Goal: Navigation & Orientation: Find specific page/section

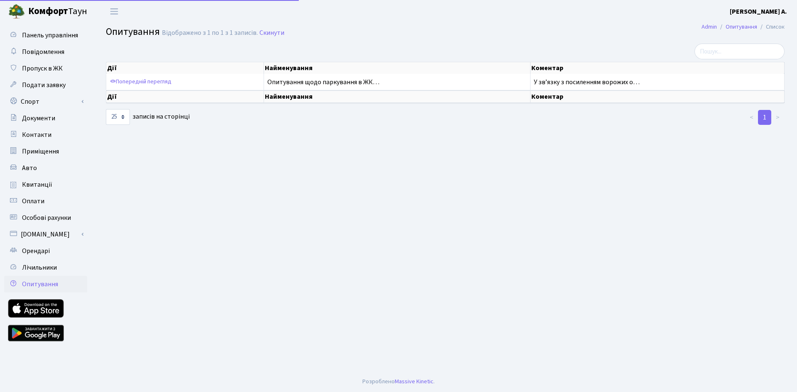
select select "25"
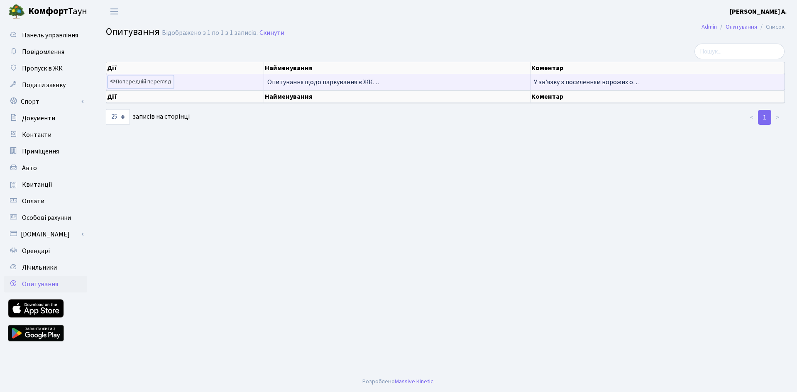
click at [143, 82] on link "Попередній перегляд" at bounding box center [141, 82] width 66 height 13
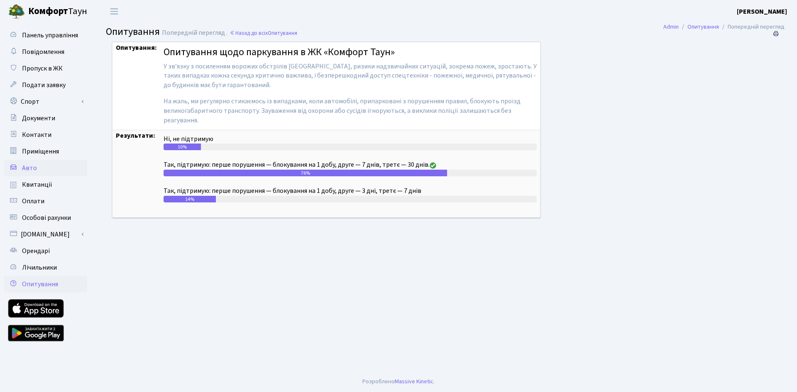
click at [37, 169] on link "Авто" at bounding box center [45, 168] width 83 height 17
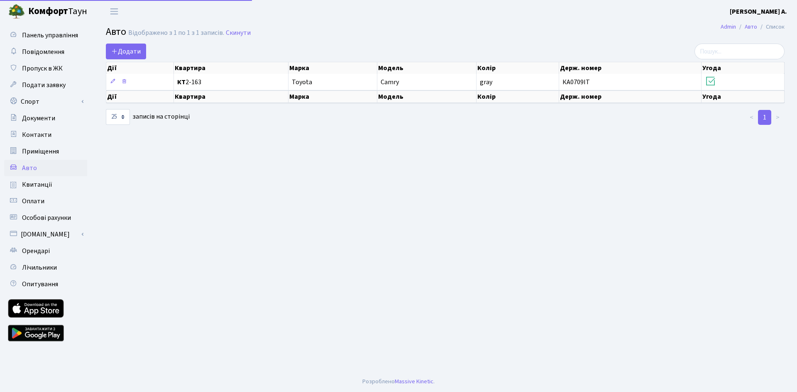
select select "25"
click at [46, 152] on span "Приміщення" at bounding box center [40, 151] width 37 height 9
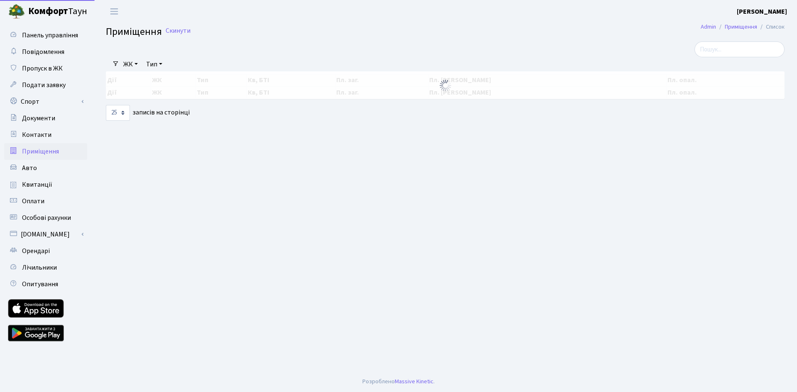
select select "25"
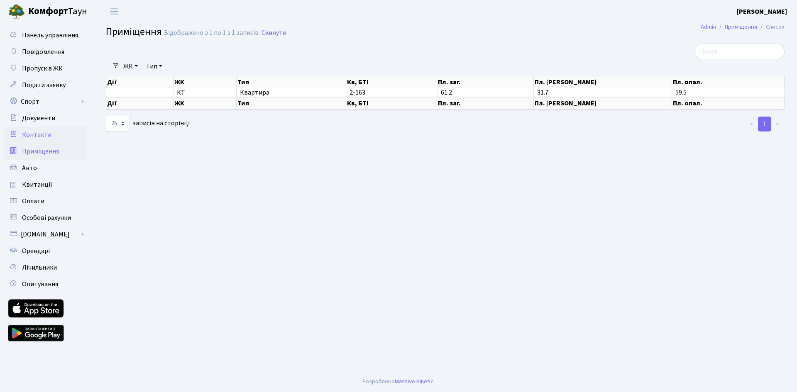
click at [39, 132] on span "Контакти" at bounding box center [36, 134] width 29 height 9
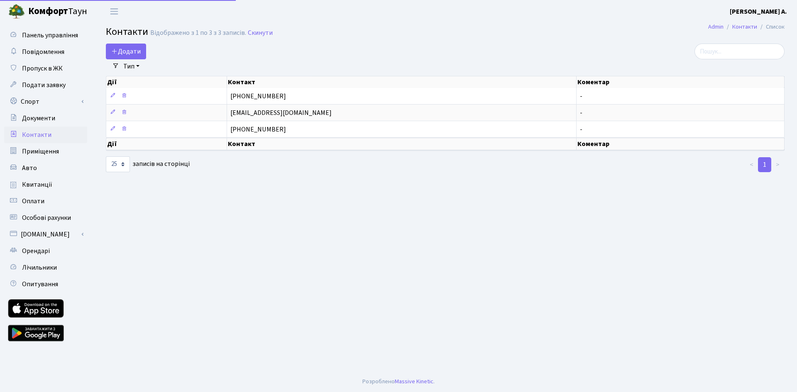
select select "25"
click at [45, 185] on span "Квитанції" at bounding box center [37, 184] width 30 height 9
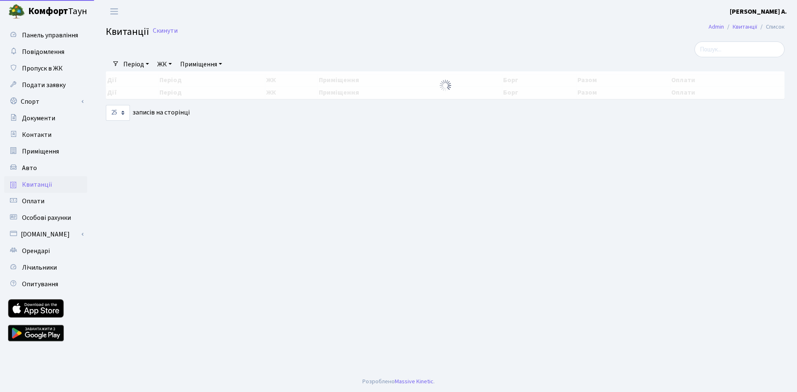
select select "25"
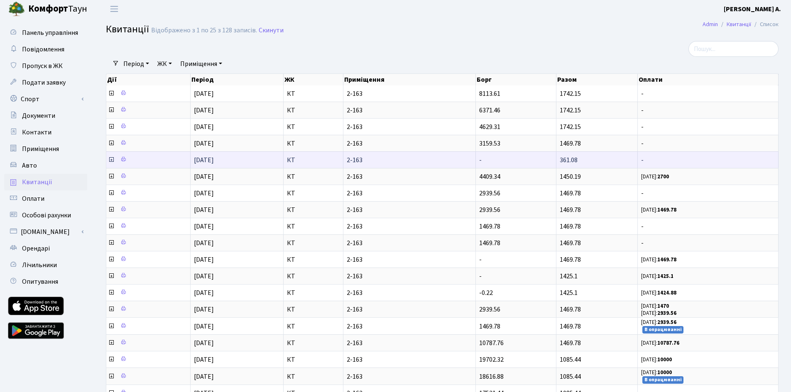
scroll to position [2, 0]
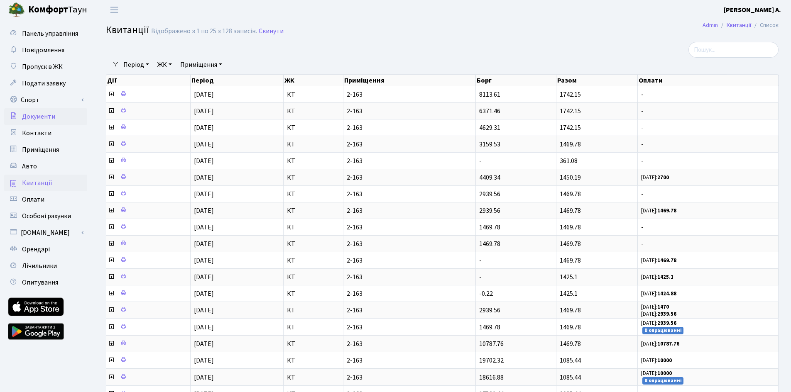
click at [37, 119] on span "Документи" at bounding box center [38, 116] width 33 height 9
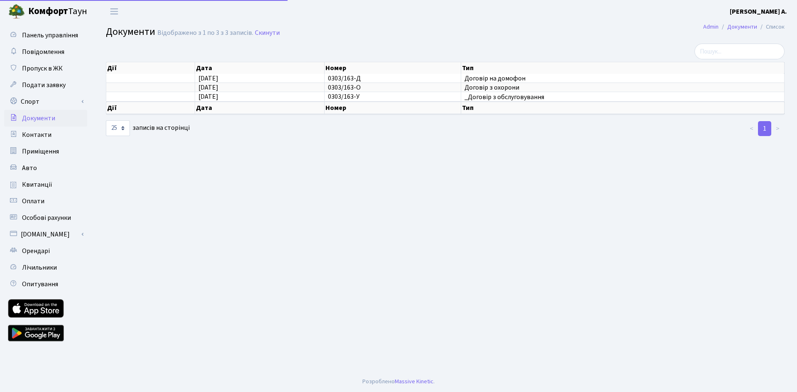
select select "25"
click at [29, 102] on link "Спорт" at bounding box center [45, 101] width 83 height 17
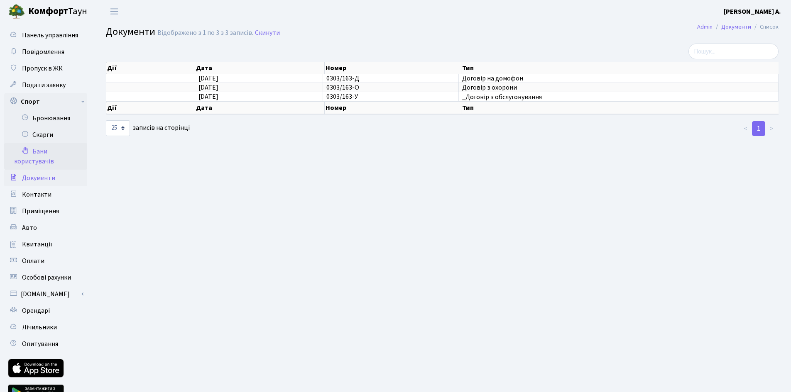
click at [43, 151] on link "Бани користувачів" at bounding box center [45, 156] width 83 height 27
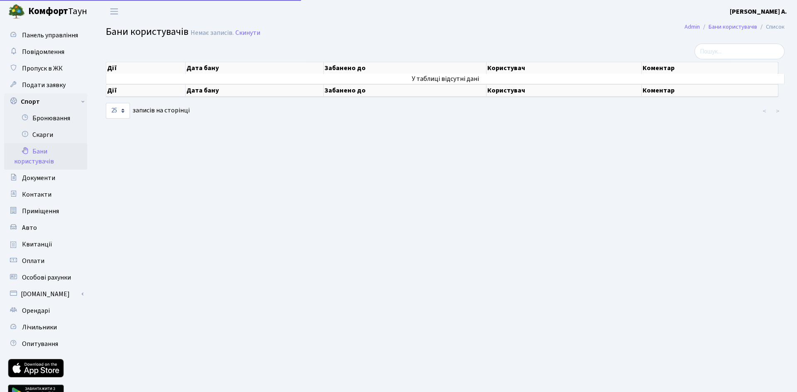
select select "25"
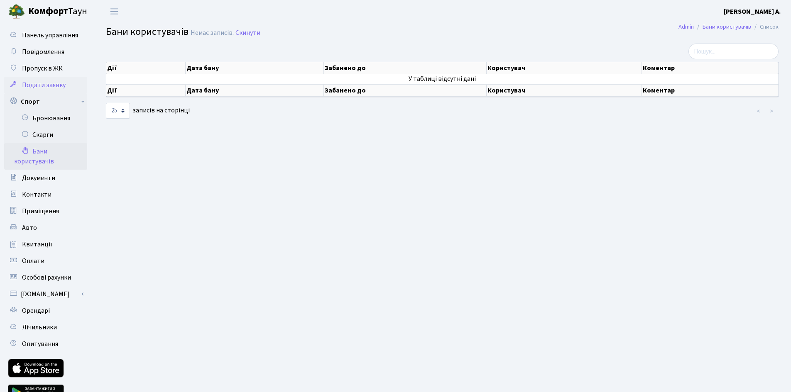
click at [41, 87] on span "Подати заявку" at bounding box center [44, 85] width 44 height 9
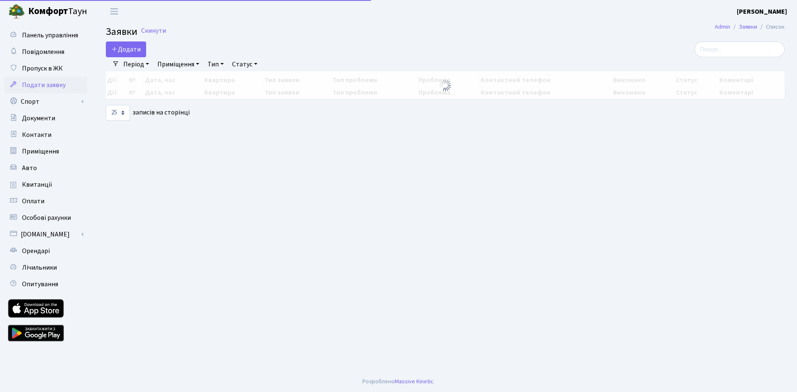
select select "25"
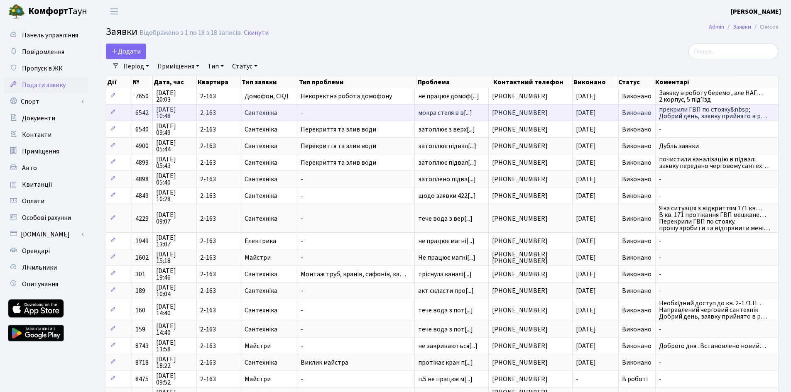
click at [690, 116] on span "прекрили ГВП по стояку&nbsp; Добрий день, заявку прийнято в р…" at bounding box center [717, 112] width 116 height 13
click at [144, 112] on span "6542" at bounding box center [141, 112] width 13 height 9
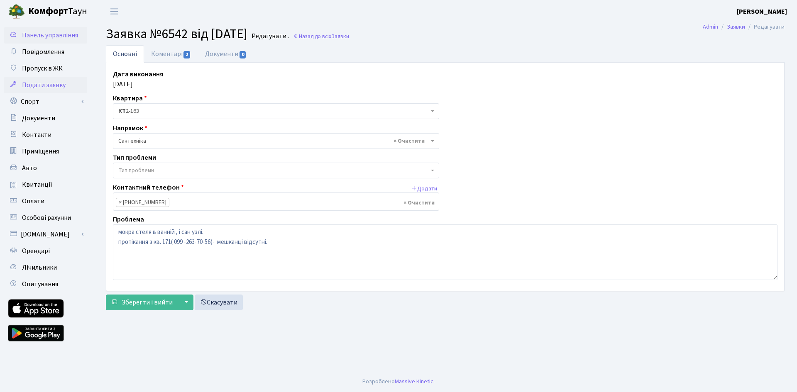
click at [48, 35] on span "Панель управління" at bounding box center [50, 35] width 56 height 9
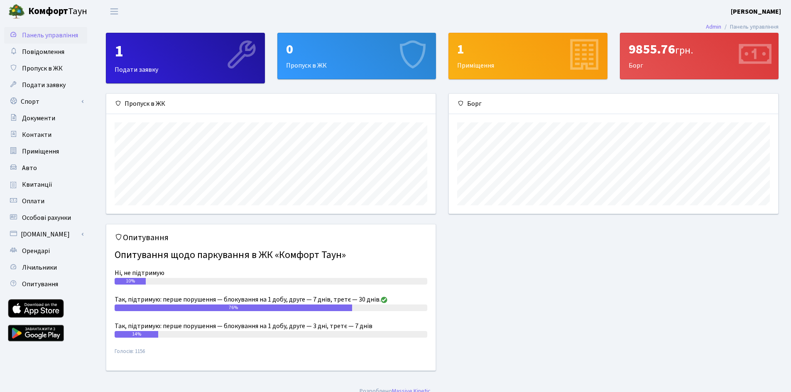
scroll to position [120, 329]
click at [657, 61] on div "9855.76 грн. [GEOGRAPHIC_DATA]" at bounding box center [699, 56] width 158 height 46
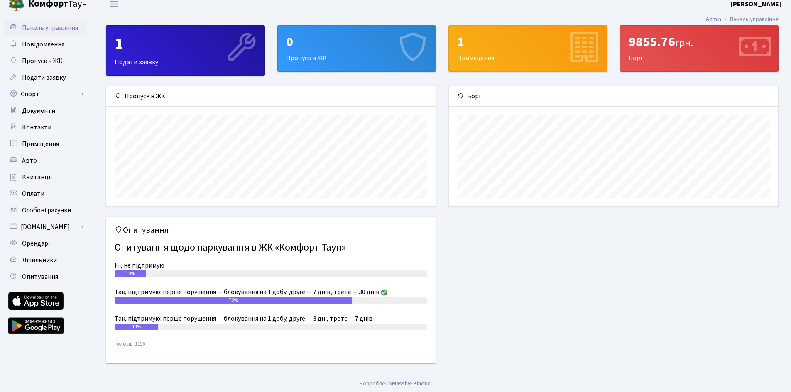
scroll to position [10, 0]
